Goal: Find specific page/section: Find specific page/section

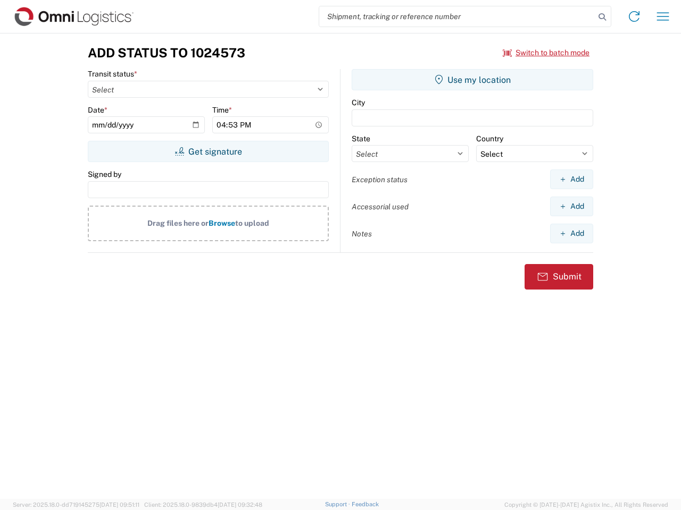
click at [457, 16] on input "search" at bounding box center [456, 16] width 275 height 20
click at [602, 17] on icon at bounding box center [601, 17] width 15 height 15
click at [634, 16] on icon at bounding box center [633, 16] width 17 height 17
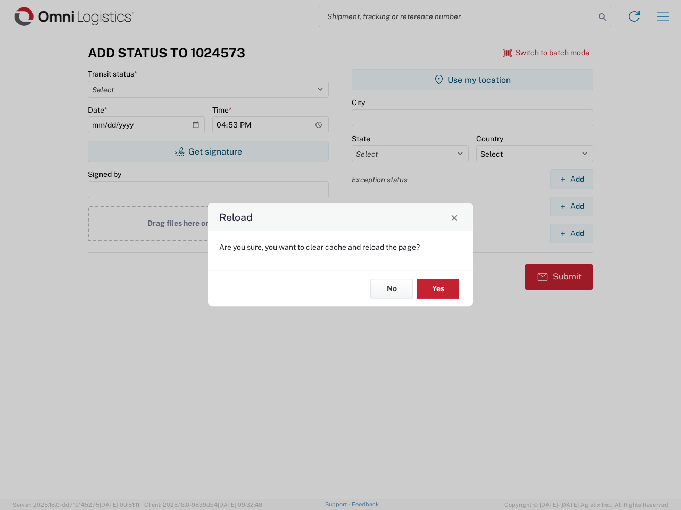
click at [662, 16] on div "Reload Are you sure, you want to clear cache and reload the page? No Yes" at bounding box center [340, 255] width 681 height 510
click at [546, 53] on div "Reload Are you sure, you want to clear cache and reload the page? No Yes" at bounding box center [340, 255] width 681 height 510
click at [208, 152] on div "Reload Are you sure, you want to clear cache and reload the page? No Yes" at bounding box center [340, 255] width 681 height 510
click at [472, 80] on div "Reload Are you sure, you want to clear cache and reload the page? No Yes" at bounding box center [340, 255] width 681 height 510
click at [571, 179] on div "Reload Are you sure, you want to clear cache and reload the page? No Yes" at bounding box center [340, 255] width 681 height 510
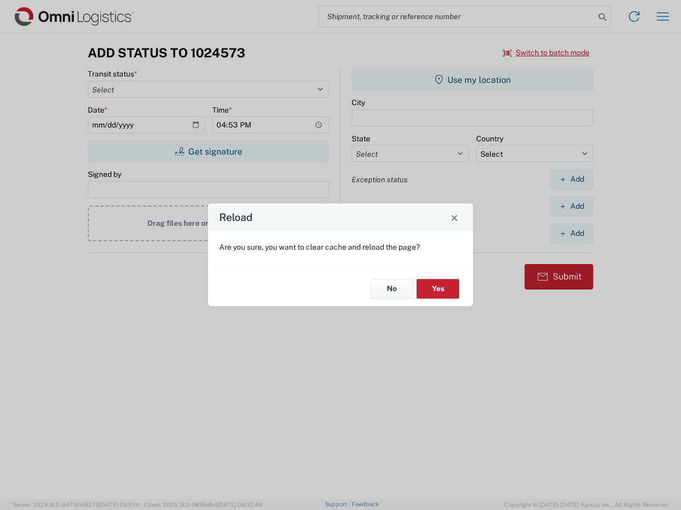
click at [571, 206] on div "Reload Are you sure, you want to clear cache and reload the page? No Yes" at bounding box center [340, 255] width 681 height 510
click at [571, 233] on div "Reload Are you sure, you want to clear cache and reload the page? No Yes" at bounding box center [340, 255] width 681 height 510
